Goal: Information Seeking & Learning: Check status

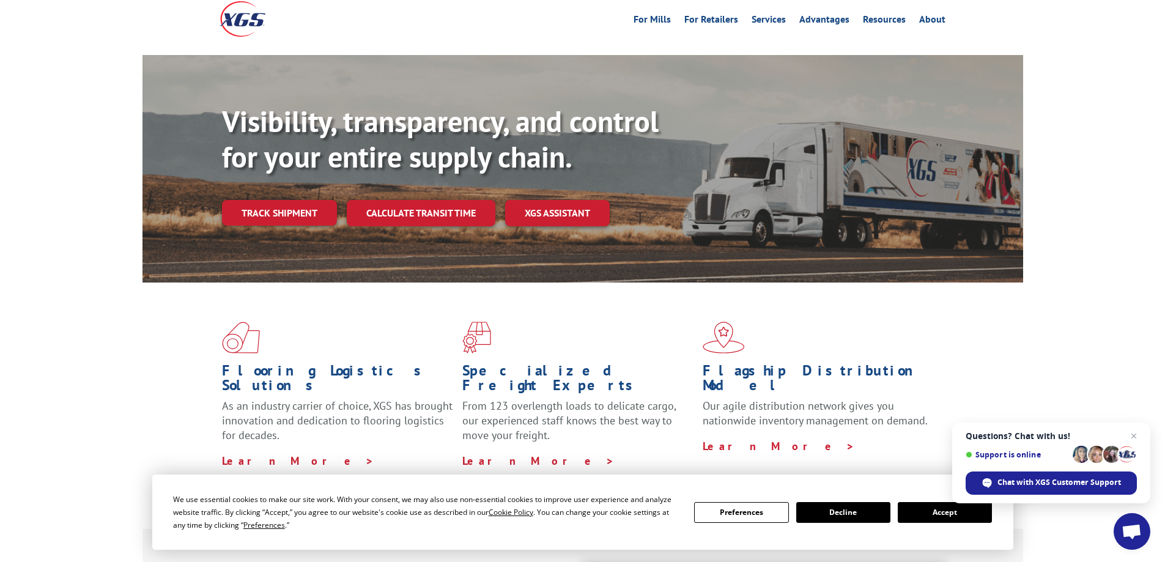
scroll to position [184, 0]
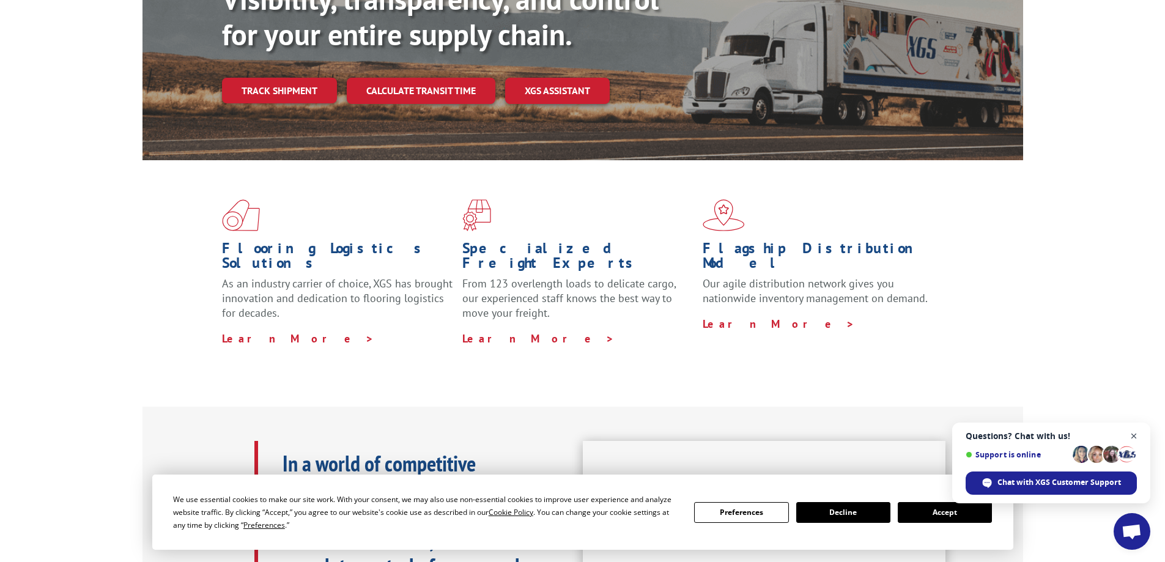
click at [1137, 434] on span "Close chat" at bounding box center [1134, 436] width 15 height 15
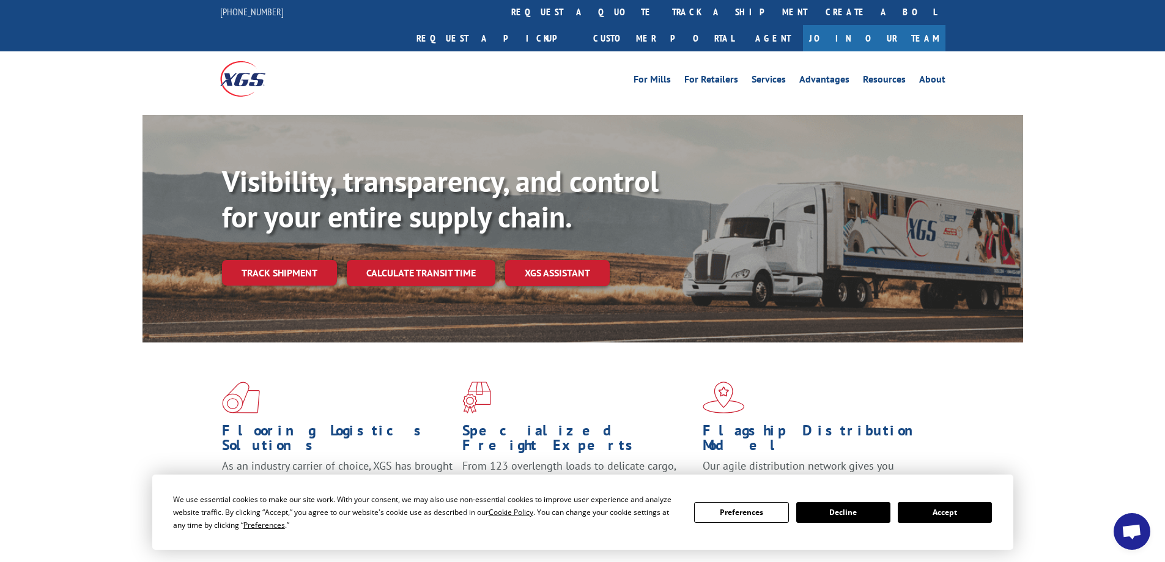
scroll to position [0, 0]
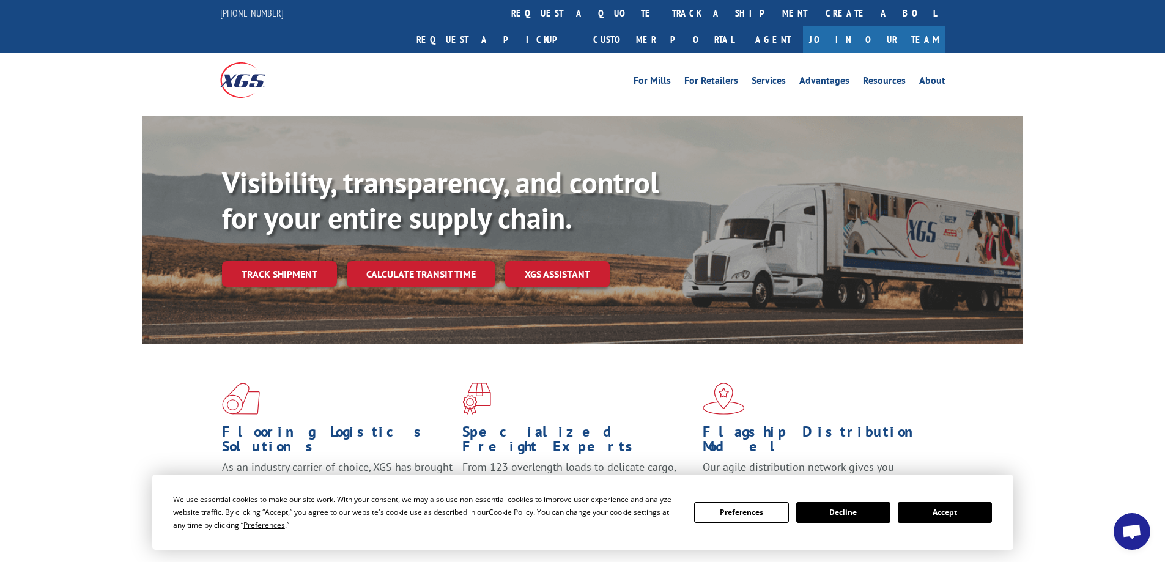
click at [916, 514] on button "Accept" at bounding box center [945, 512] width 94 height 21
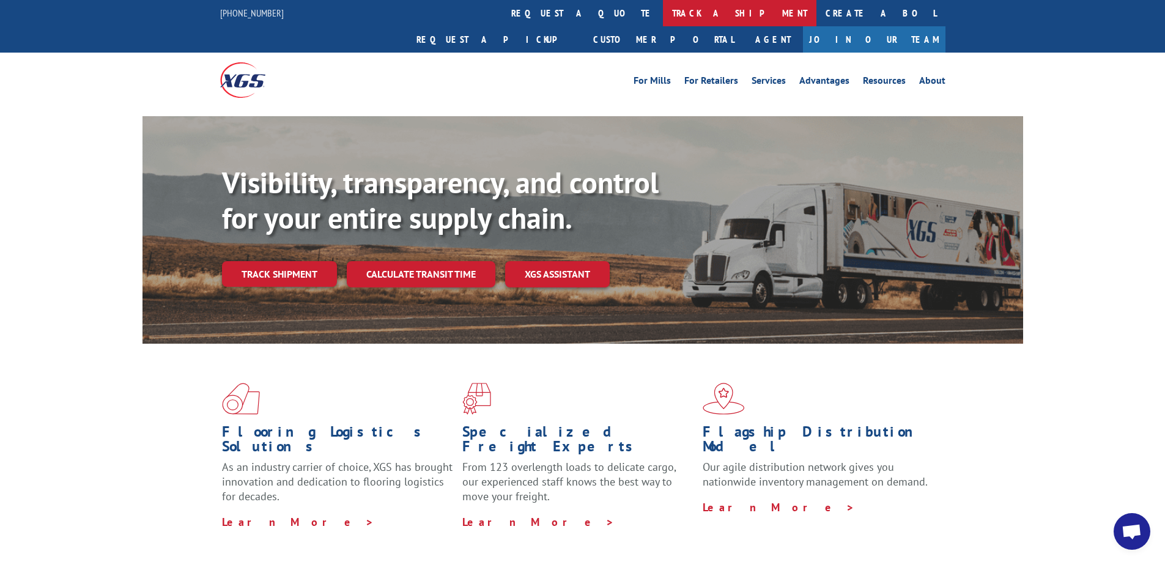
click at [663, 11] on link "track a shipment" at bounding box center [740, 13] width 154 height 26
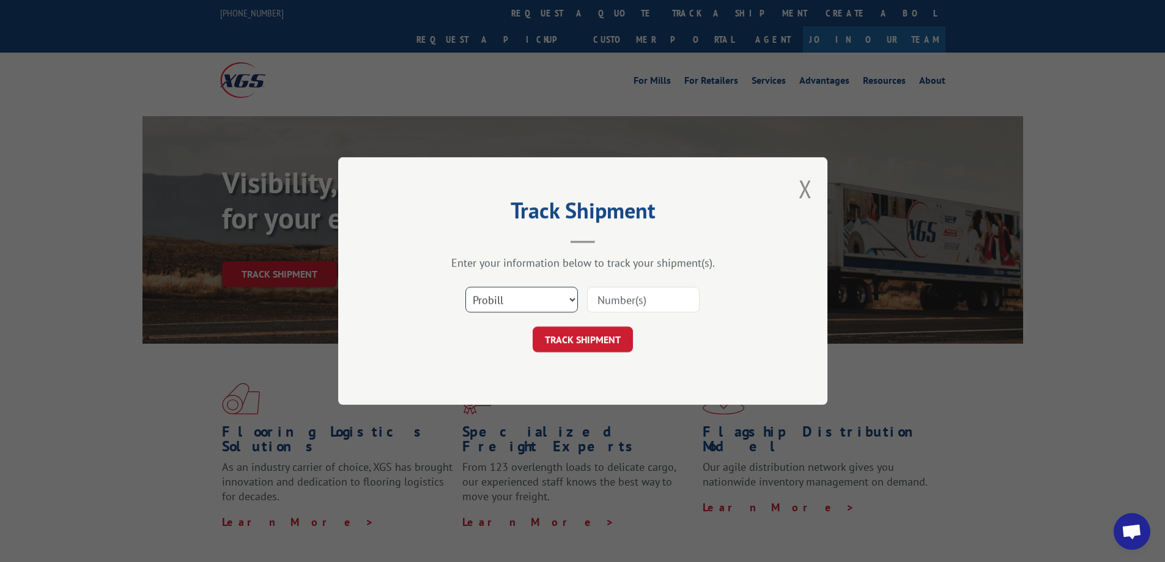
drag, startPoint x: 619, startPoint y: 300, endPoint x: 543, endPoint y: 303, distance: 75.9
click at [543, 303] on select "Select category... Probill BOL PO" at bounding box center [522, 300] width 113 height 26
select select "po"
click at [466, 287] on select "Select category... Probill BOL PO" at bounding box center [522, 300] width 113 height 26
click at [570, 298] on select "Select category... Probill BOL PO" at bounding box center [522, 300] width 113 height 26
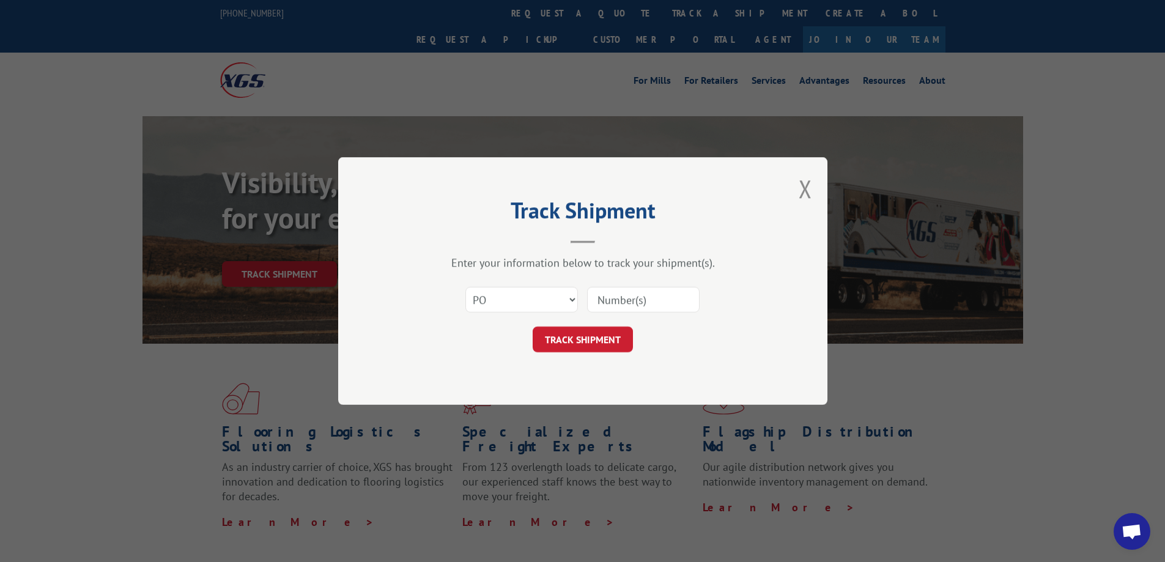
click at [680, 301] on input at bounding box center [643, 300] width 113 height 26
paste input "12813542"
type input "12813542"
click at [607, 333] on button "TRACK SHIPMENT" at bounding box center [583, 340] width 100 height 26
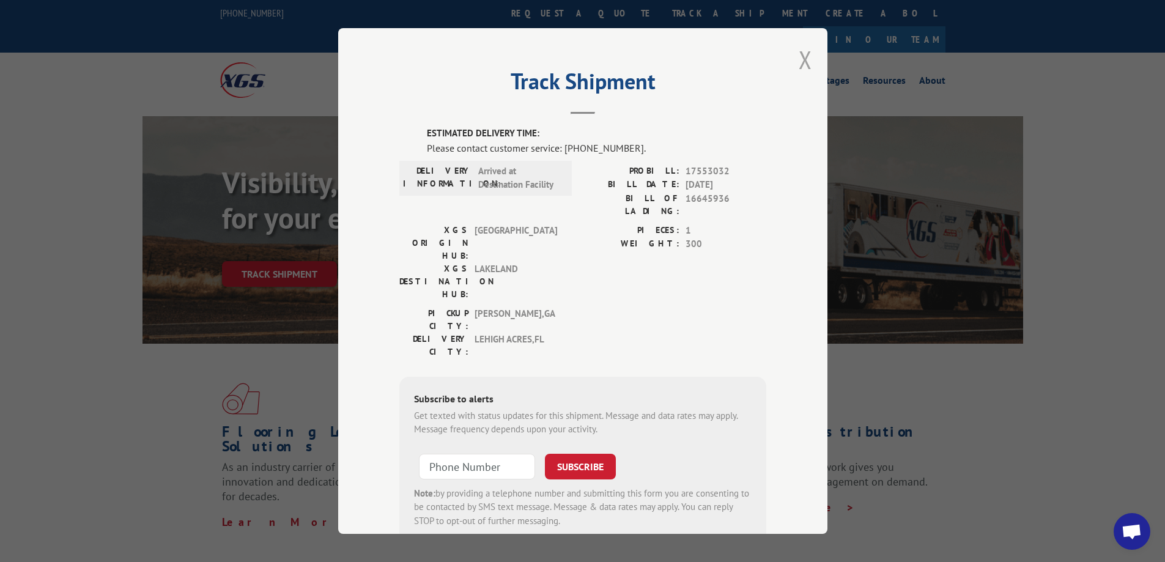
click at [806, 62] on button "Close modal" at bounding box center [805, 59] width 13 height 32
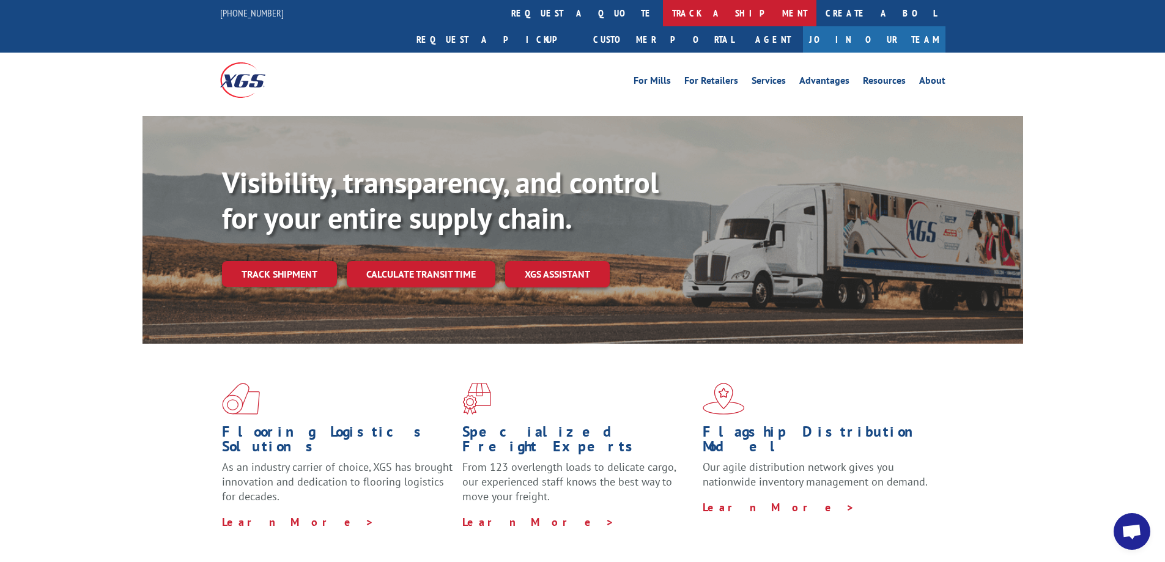
click at [663, 13] on link "track a shipment" at bounding box center [740, 13] width 154 height 26
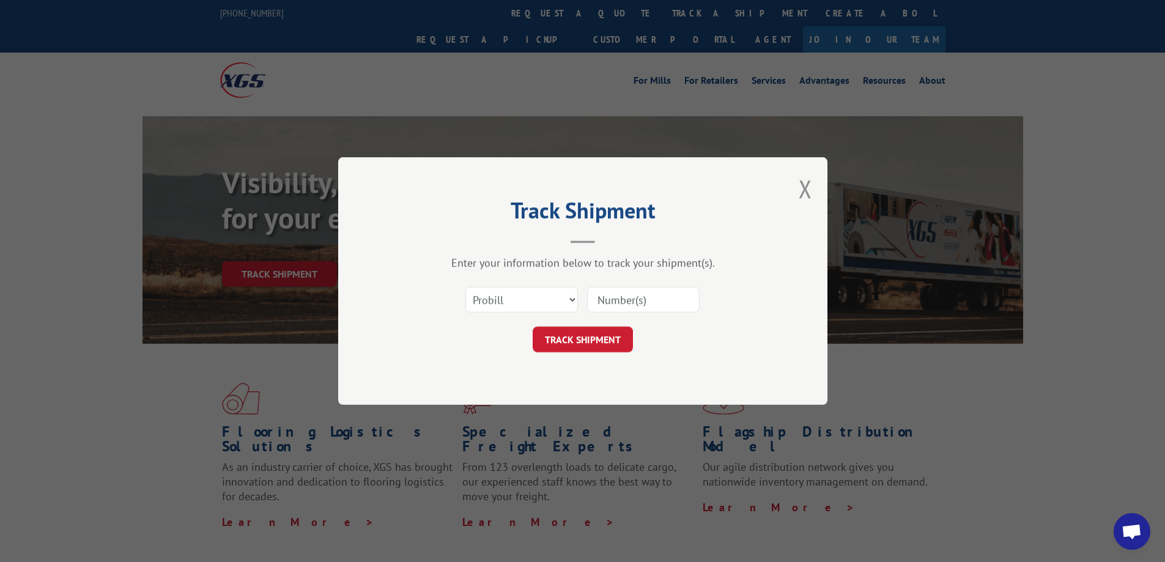
paste input "12813542"
type input "12813542"
click at [590, 343] on button "TRACK SHIPMENT" at bounding box center [583, 340] width 100 height 26
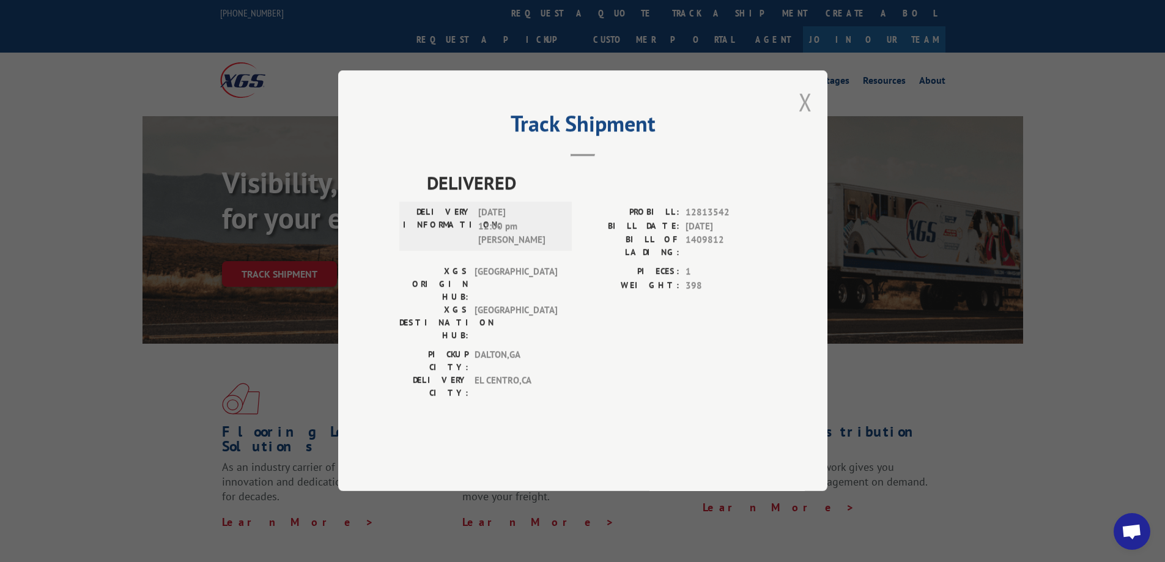
click at [806, 118] on button "Close modal" at bounding box center [805, 102] width 13 height 32
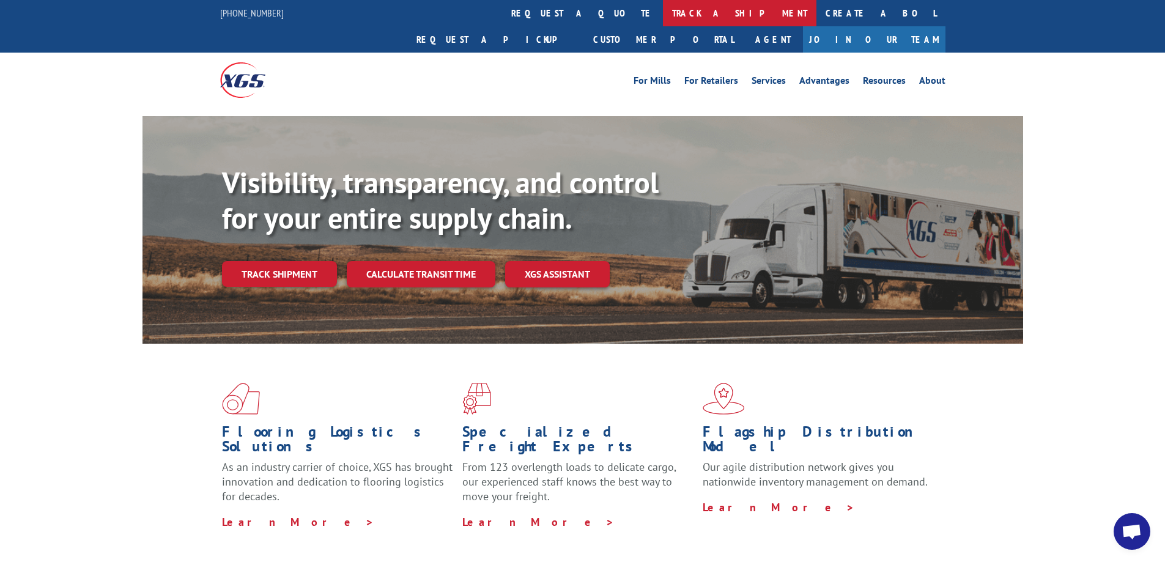
click at [663, 13] on link "track a shipment" at bounding box center [740, 13] width 154 height 26
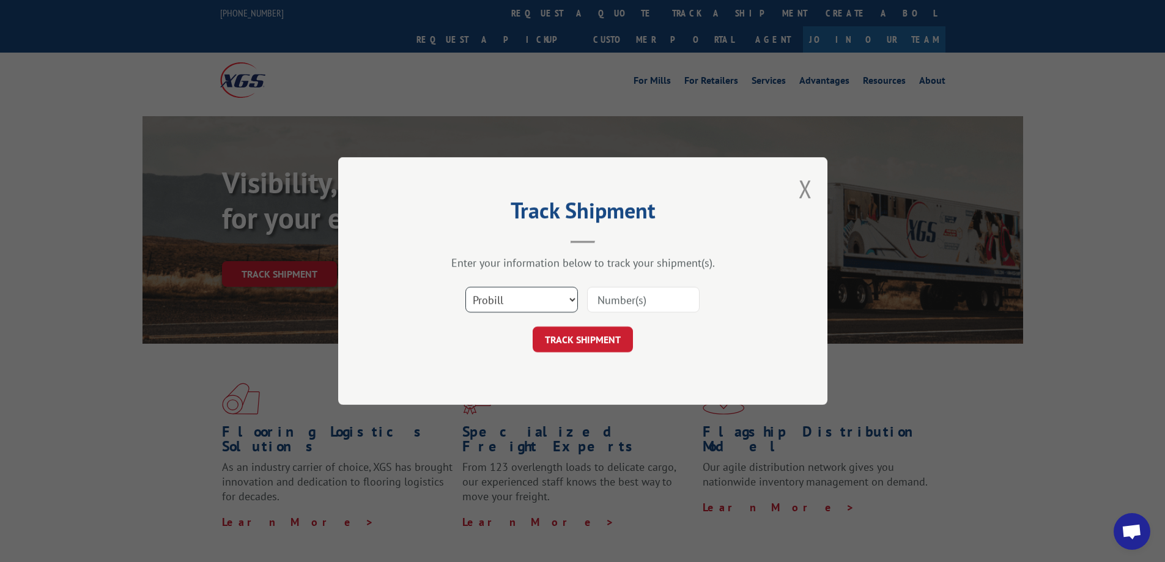
click at [565, 298] on select "Select category... Probill BOL PO" at bounding box center [522, 300] width 113 height 26
select select "po"
click at [466, 287] on select "Select category... Probill BOL PO" at bounding box center [522, 300] width 113 height 26
paste input "12813542"
type input "12813542"
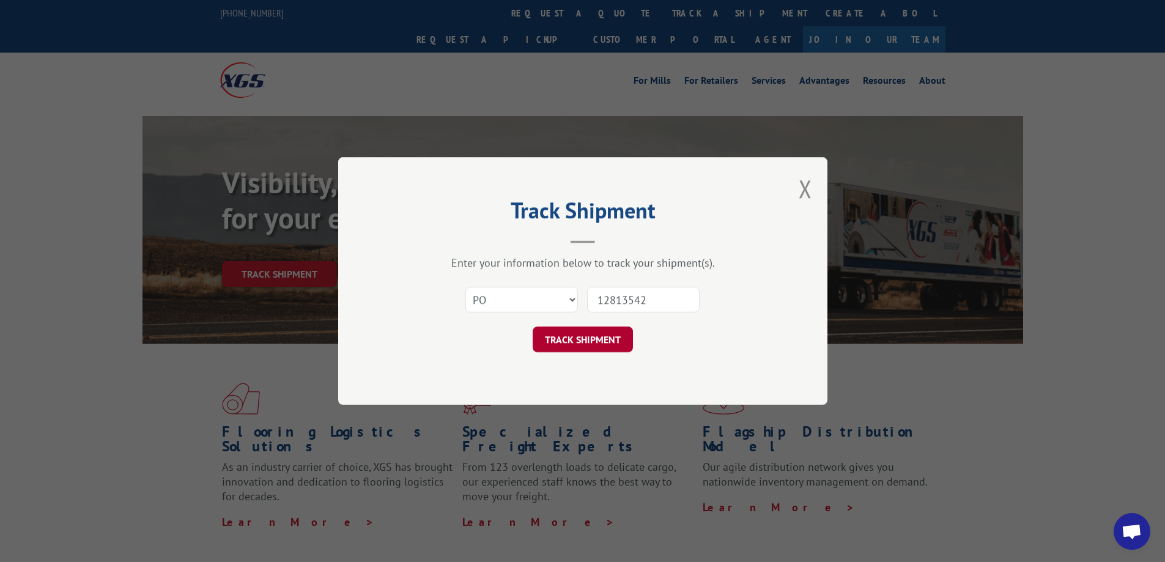
drag, startPoint x: 639, startPoint y: 336, endPoint x: 620, endPoint y: 336, distance: 19.0
click at [635, 336] on div "TRACK SHIPMENT" at bounding box center [582, 340] width 367 height 26
click at [620, 336] on button "TRACK SHIPMENT" at bounding box center [583, 340] width 100 height 26
